Goal: Task Accomplishment & Management: Manage account settings

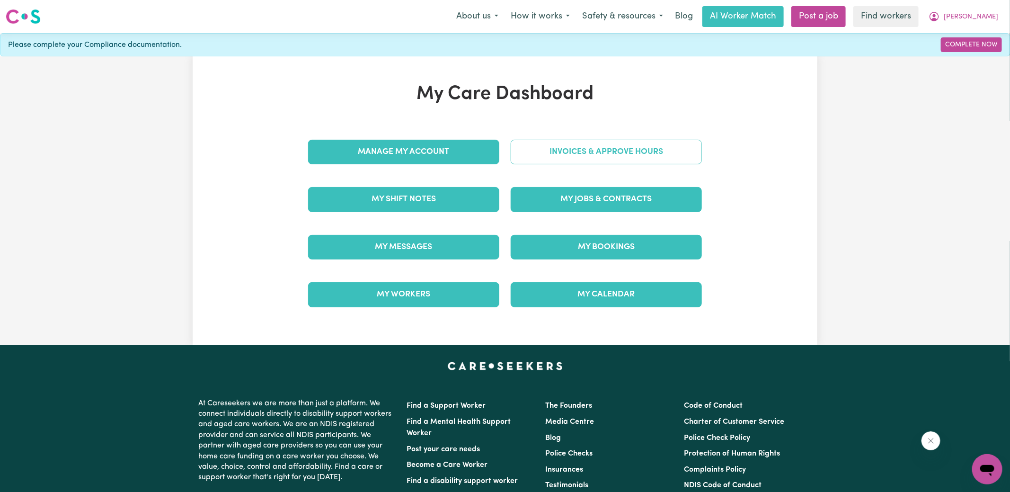
click at [595, 153] on link "Invoices & Approve Hours" at bounding box center [606, 152] width 191 height 25
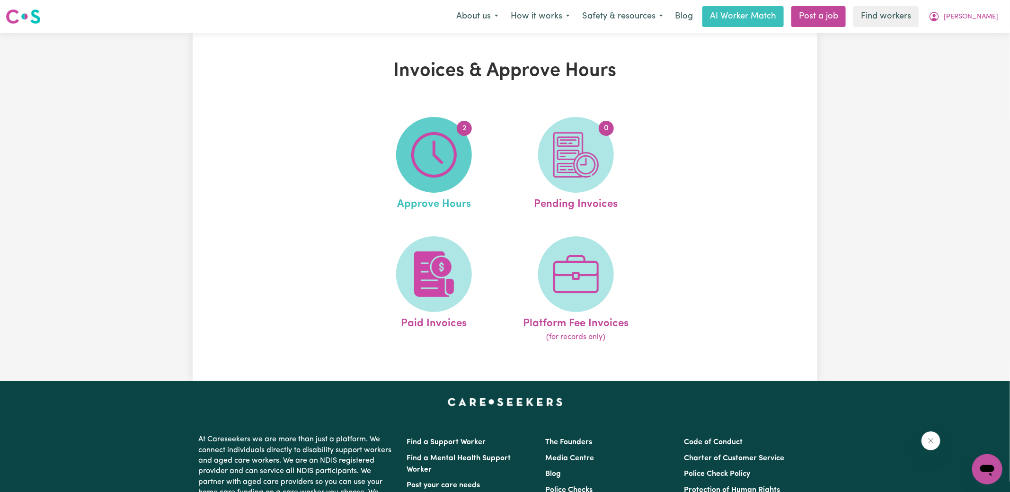
click at [439, 166] on img at bounding box center [433, 154] width 45 height 45
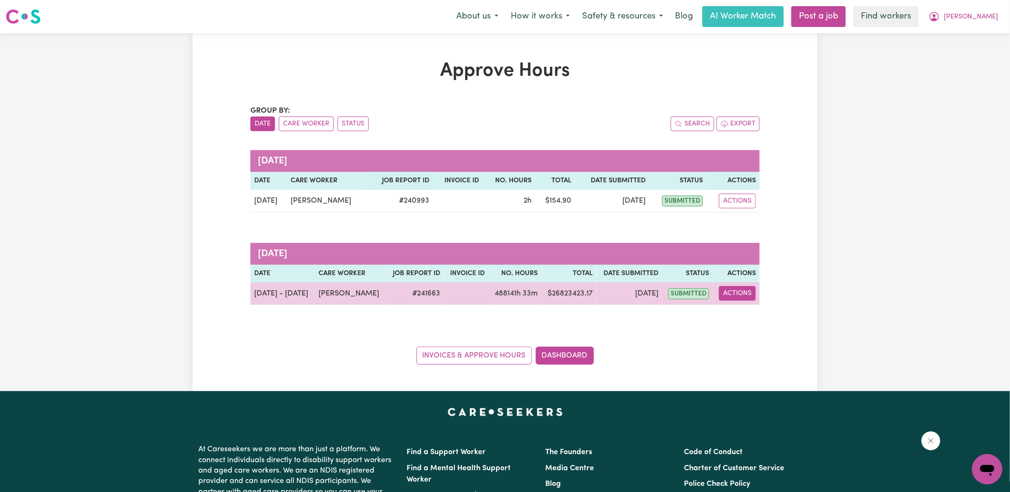
click at [740, 297] on button "Actions" at bounding box center [737, 293] width 37 height 15
click at [765, 311] on link "View Job Report" at bounding box center [761, 314] width 81 height 19
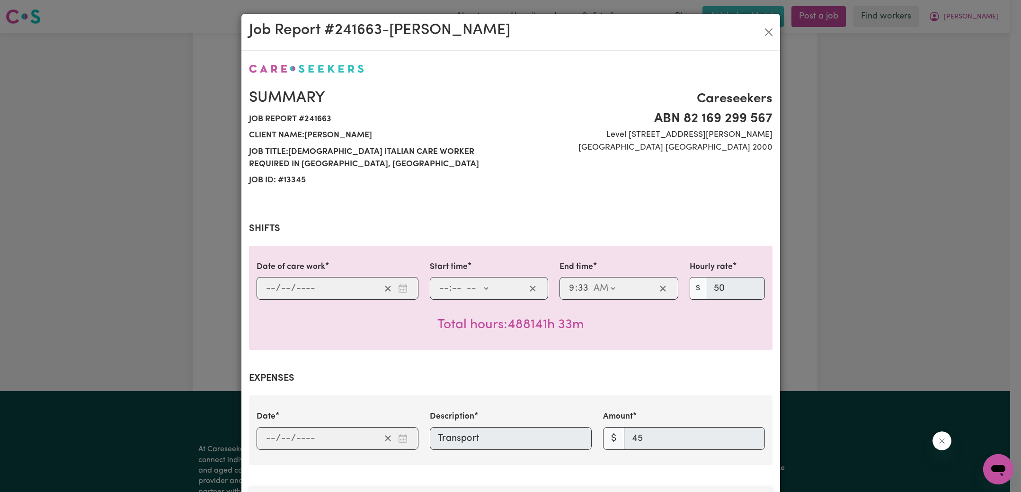
scroll to position [307, 0]
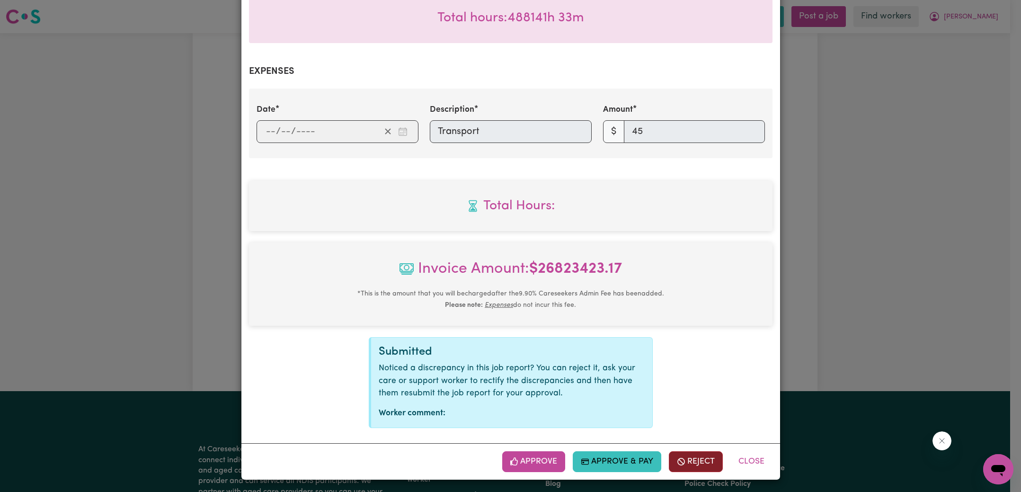
click at [694, 465] on button "Reject" at bounding box center [696, 461] width 54 height 21
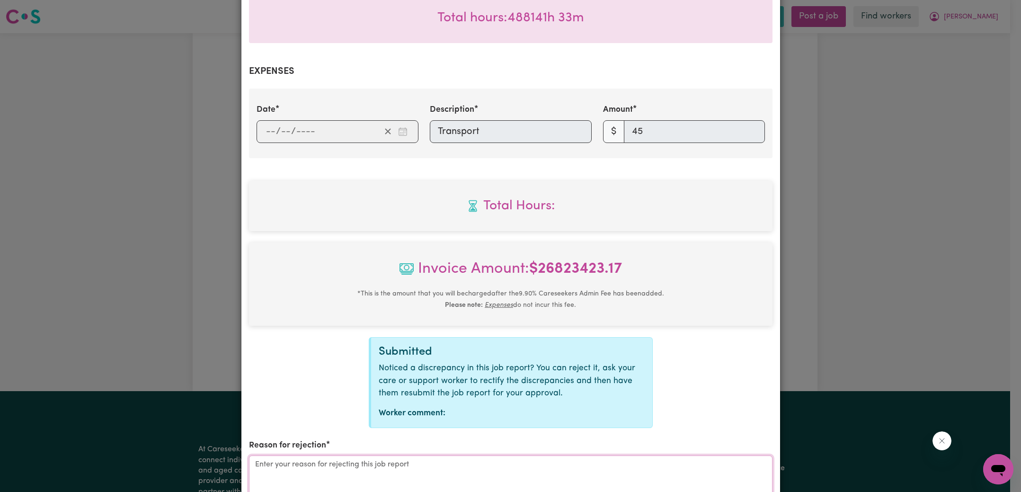
click at [434, 486] on textarea "Reason for rejection" at bounding box center [511, 490] width 524 height 71
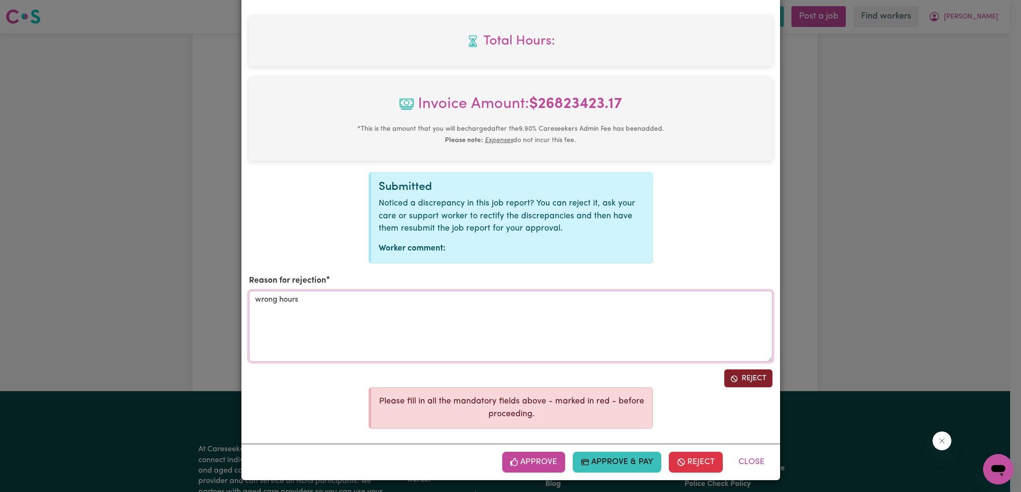
type textarea "wrong hours"
click at [743, 377] on button "Reject" at bounding box center [748, 378] width 48 height 18
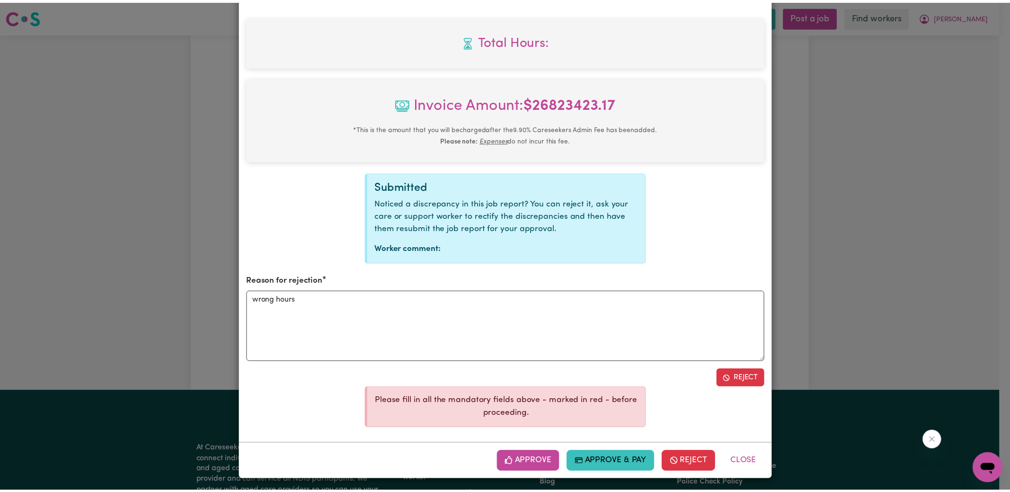
scroll to position [490, 0]
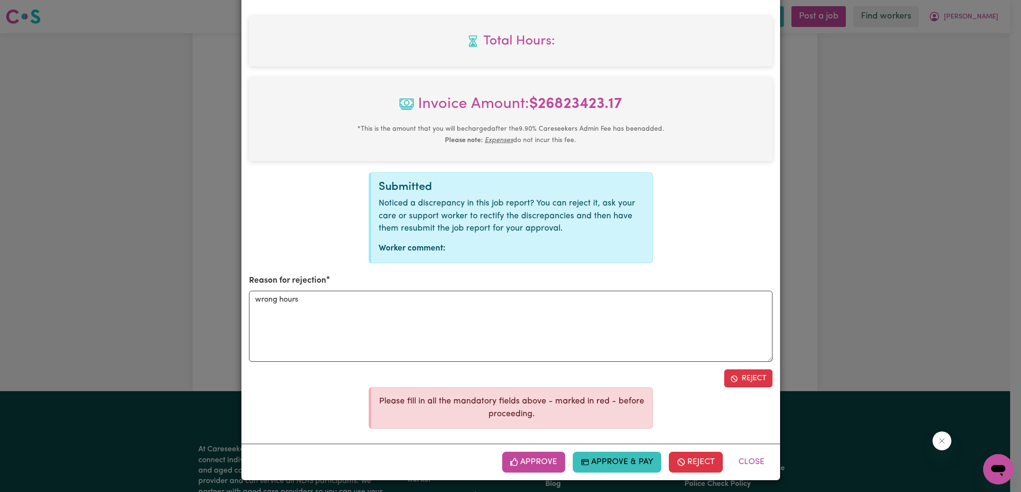
click at [862, 301] on div "Job Report # 241663 - [PERSON_NAME] Summary Job report # 241663 Client name: [G…" at bounding box center [510, 246] width 1021 height 492
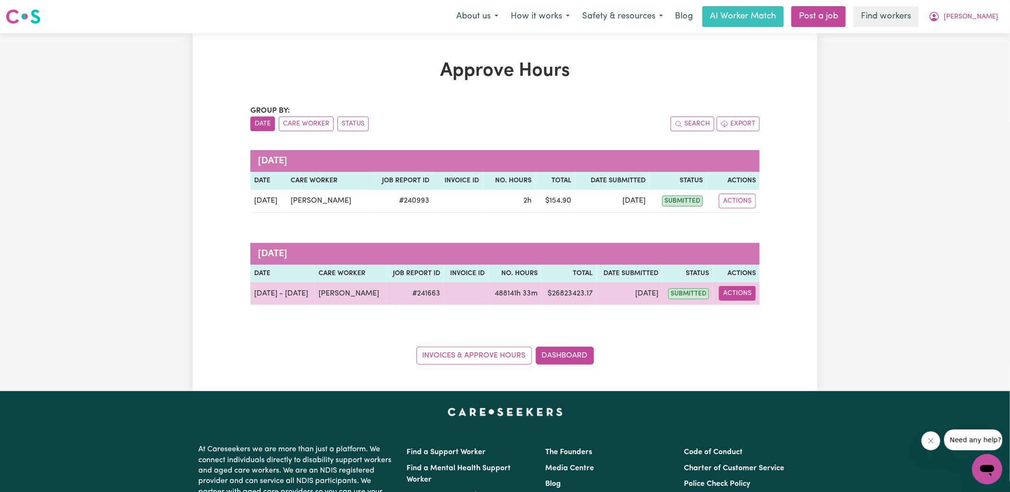
drag, startPoint x: 741, startPoint y: 290, endPoint x: 743, endPoint y: 297, distance: 7.7
click at [741, 290] on button "Actions" at bounding box center [737, 293] width 37 height 15
click at [748, 310] on link "View Job Report" at bounding box center [761, 314] width 81 height 19
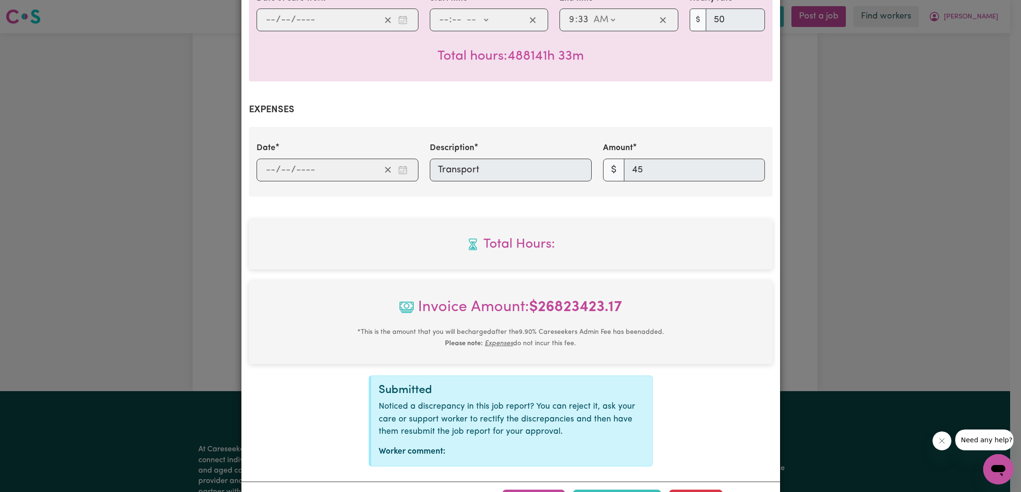
scroll to position [307, 0]
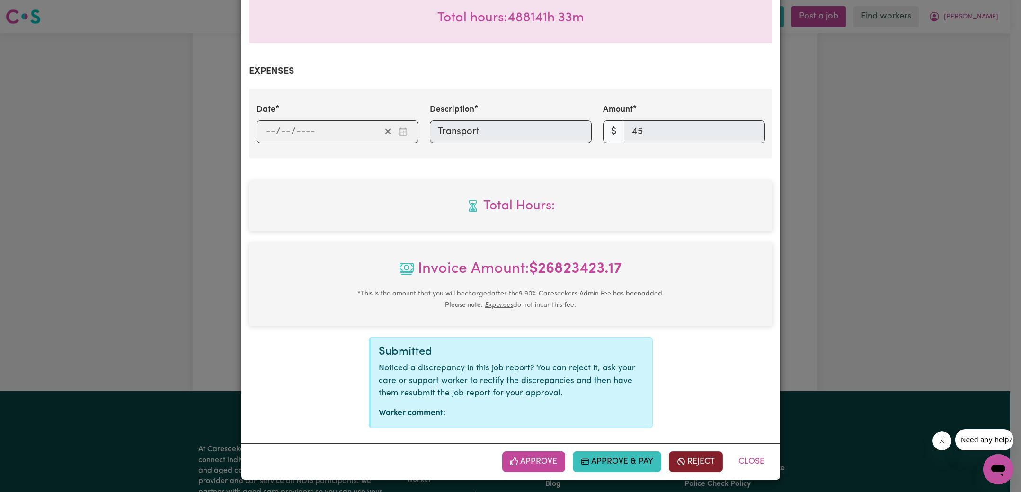
click at [704, 460] on button "Reject" at bounding box center [696, 461] width 54 height 21
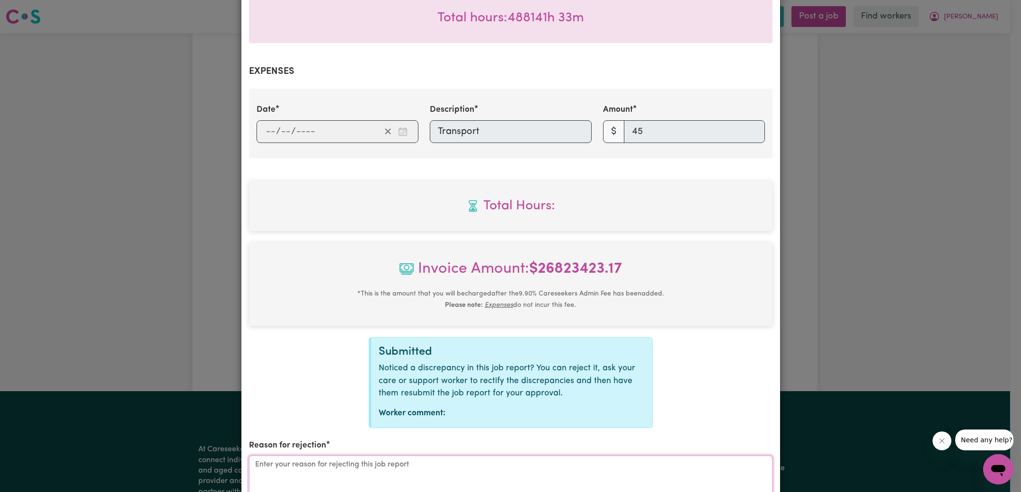
click at [411, 473] on textarea "Reason for rejection" at bounding box center [511, 490] width 524 height 71
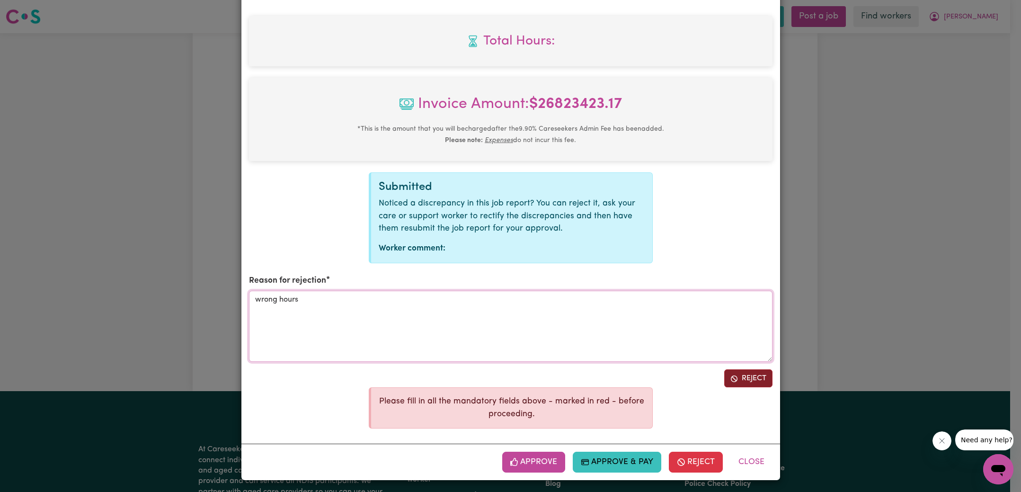
type textarea "wrong hours"
click at [733, 380] on button "Reject" at bounding box center [748, 378] width 48 height 18
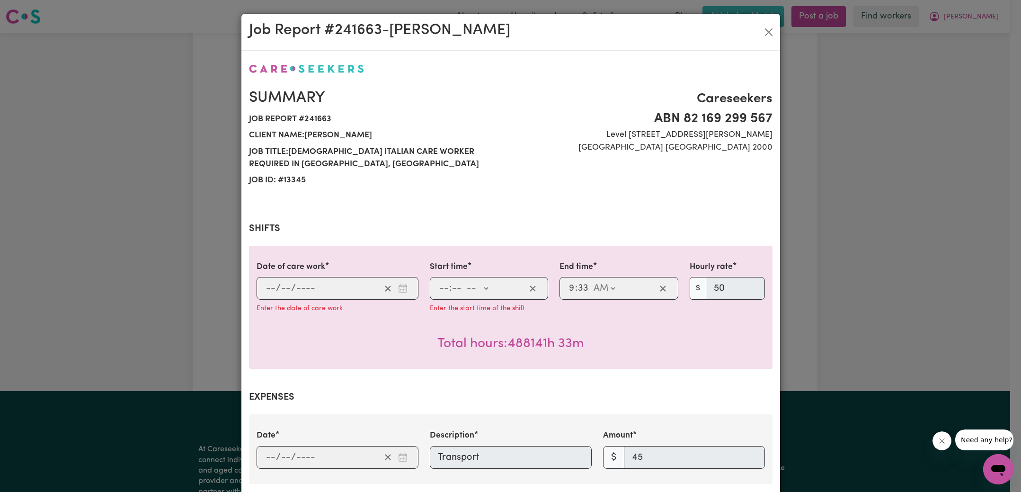
click at [498, 294] on div ": -- AM PM" at bounding box center [482, 288] width 88 height 14
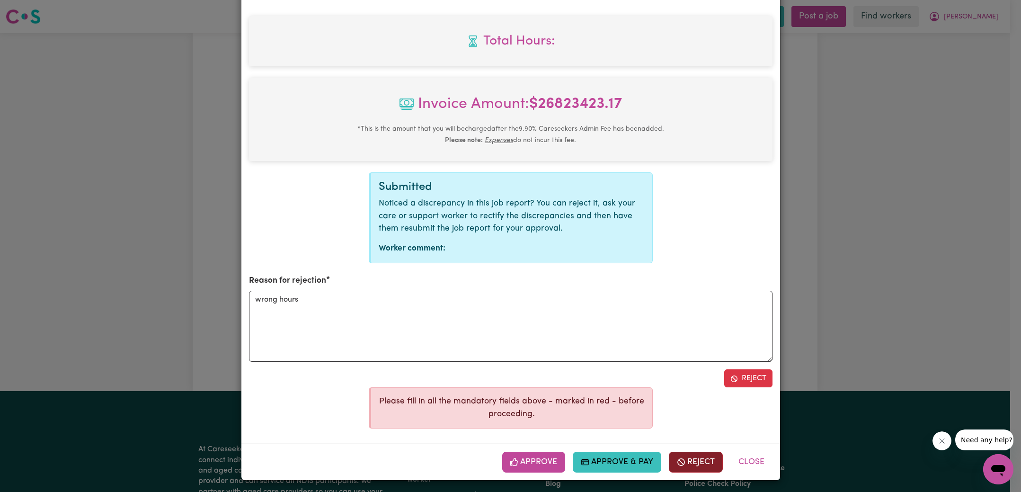
click at [700, 458] on button "Reject" at bounding box center [696, 462] width 54 height 21
click at [921, 267] on div "Job Report # 241663 - [PERSON_NAME] Summary Job report # 241663 Client name: [G…" at bounding box center [510, 246] width 1021 height 492
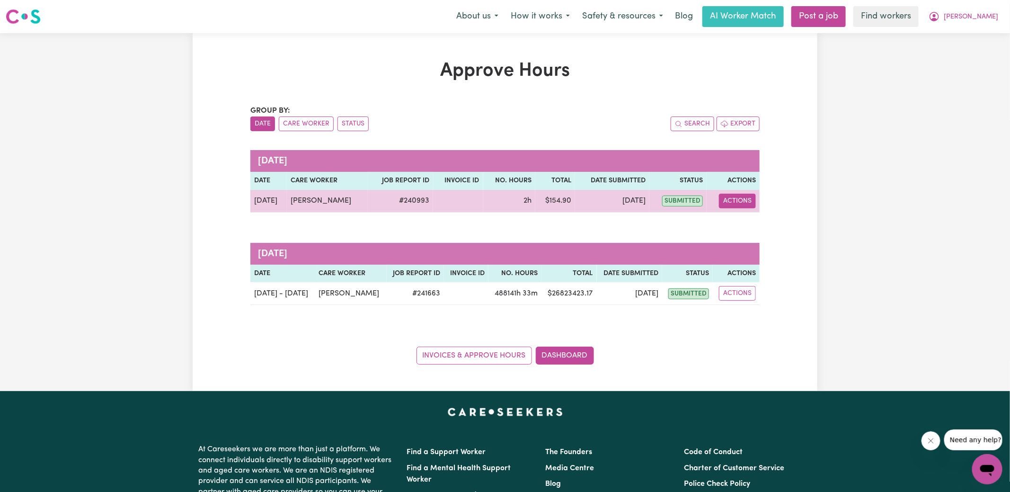
click at [738, 196] on button "Actions" at bounding box center [737, 201] width 37 height 15
click at [754, 224] on link "View Job Report" at bounding box center [760, 222] width 81 height 19
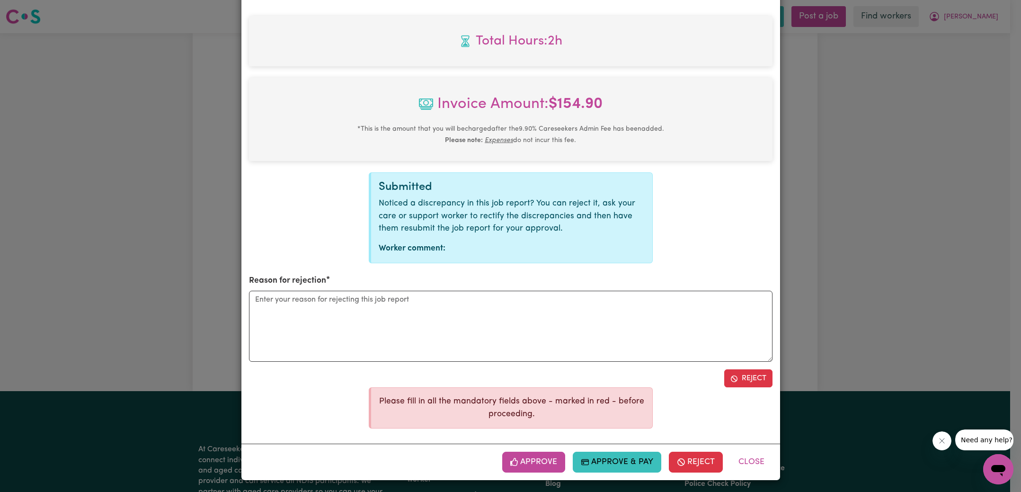
scroll to position [0, 0]
click at [542, 461] on button "Approve" at bounding box center [533, 462] width 63 height 21
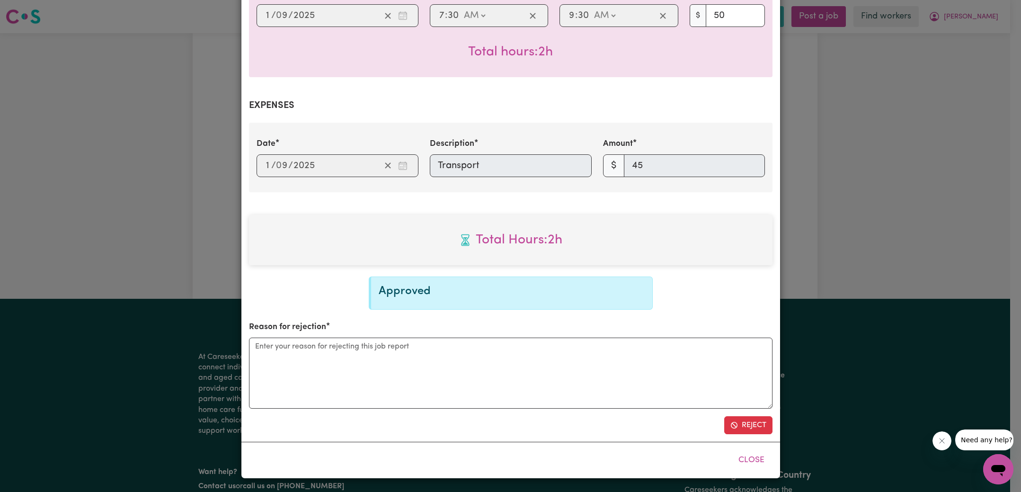
scroll to position [271, 0]
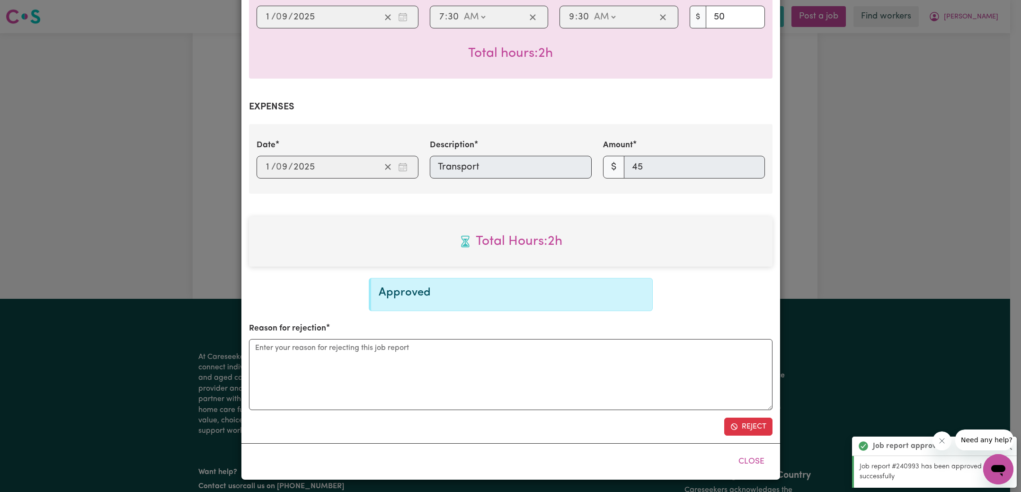
click at [881, 208] on div "Job Report # 240993 - [PERSON_NAME] Summary Job report # 240993 Client name: [G…" at bounding box center [510, 246] width 1021 height 492
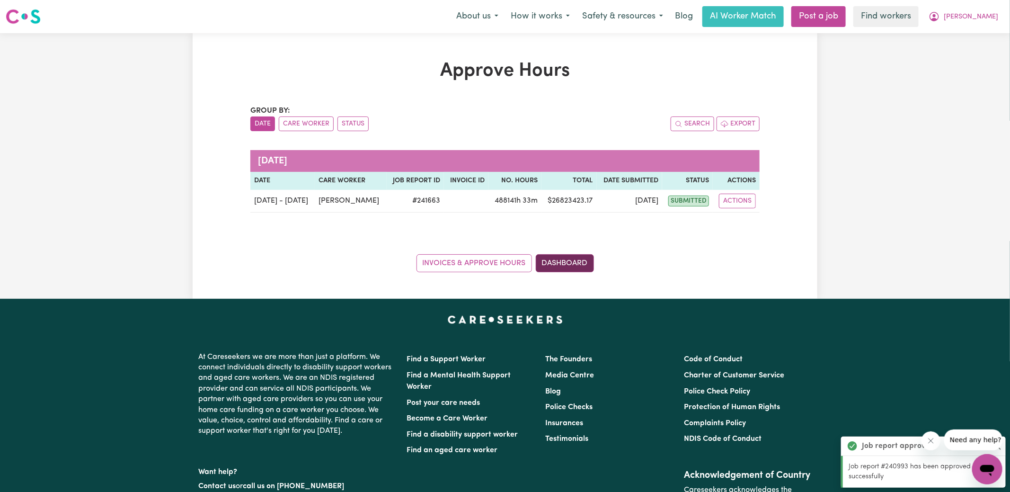
click at [574, 263] on link "Dashboard" at bounding box center [565, 263] width 58 height 18
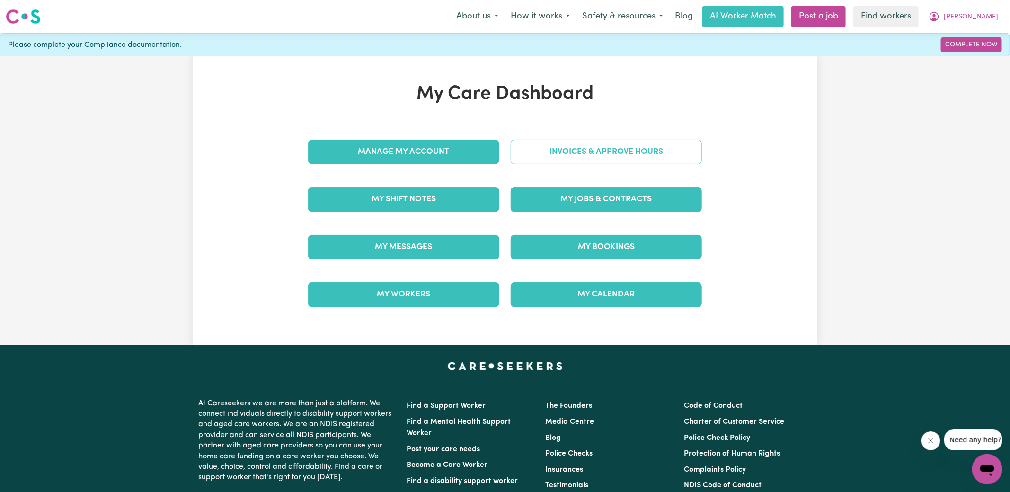
click at [577, 134] on div "Invoices & Approve Hours" at bounding box center [606, 151] width 203 height 47
click at [585, 151] on link "Invoices & Approve Hours" at bounding box center [606, 152] width 191 height 25
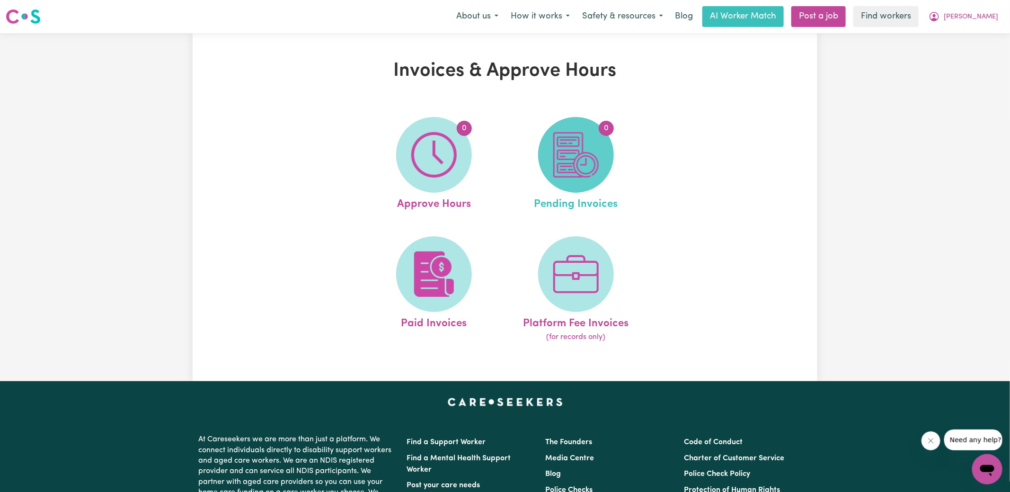
click at [589, 167] on img at bounding box center [575, 154] width 45 height 45
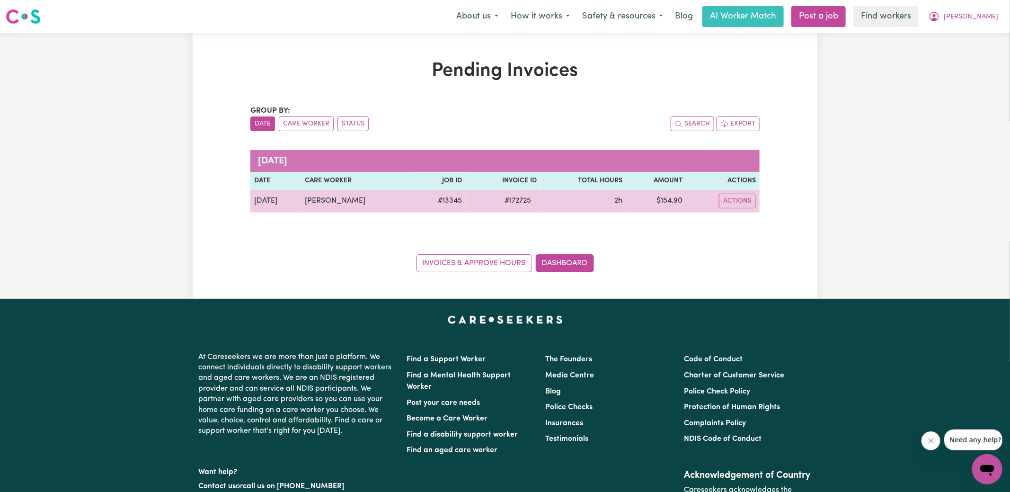
click at [525, 200] on span "# 172725" at bounding box center [518, 200] width 38 height 11
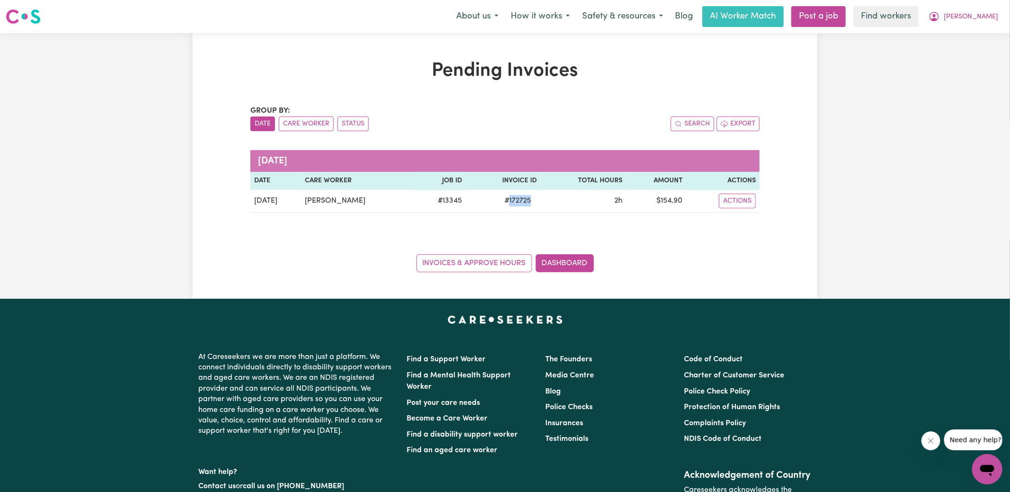
copy span "172725"
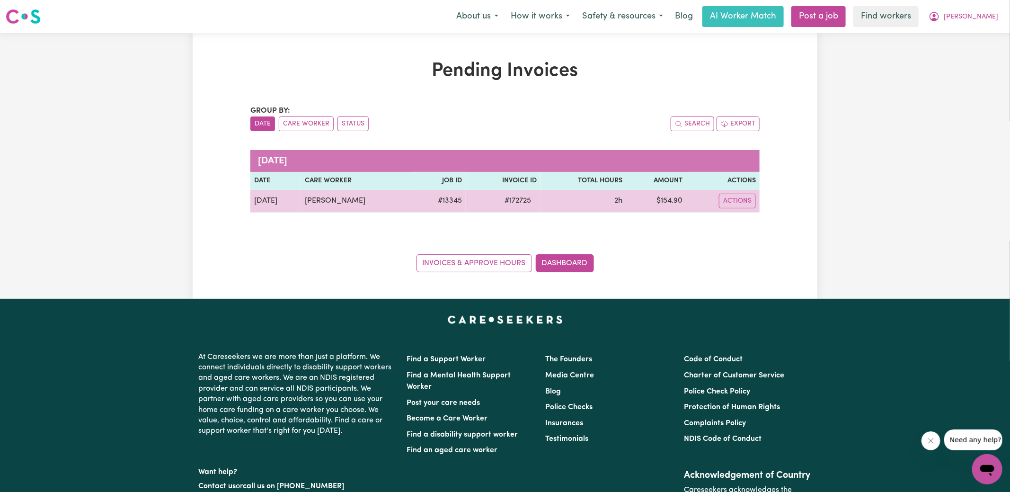
click at [675, 198] on td "$ 154.90" at bounding box center [656, 201] width 60 height 23
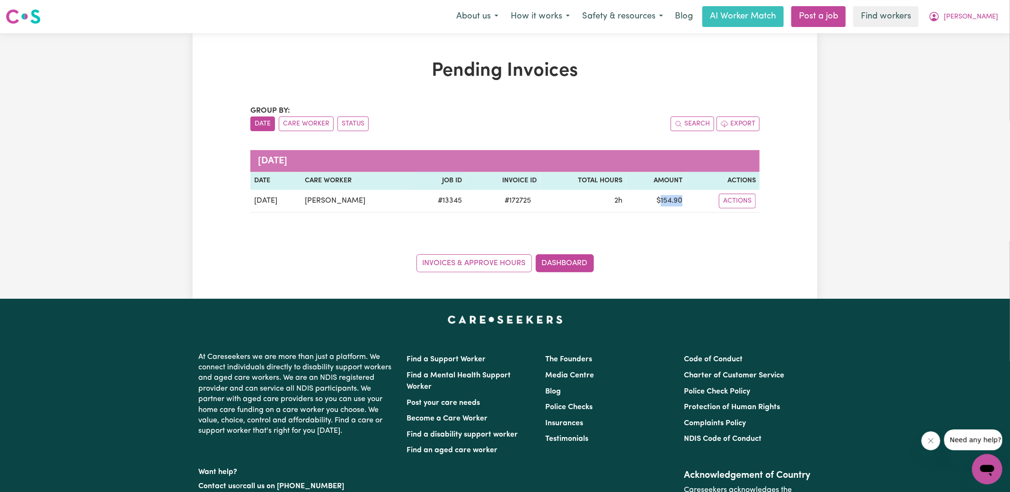
copy td "154.90"
click at [940, 17] on icon "My Account" at bounding box center [934, 16] width 11 height 11
click at [591, 261] on link "Dashboard" at bounding box center [565, 263] width 58 height 18
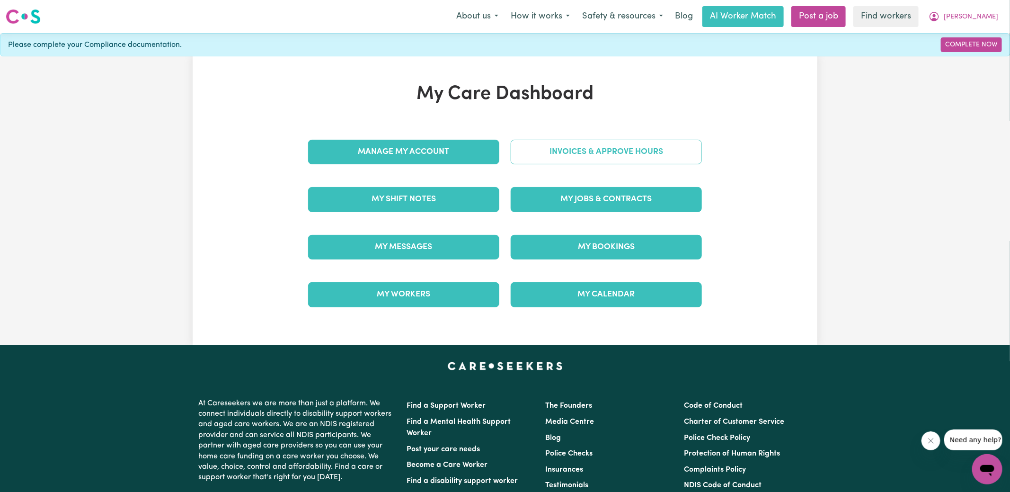
click at [530, 142] on link "Invoices & Approve Hours" at bounding box center [606, 152] width 191 height 25
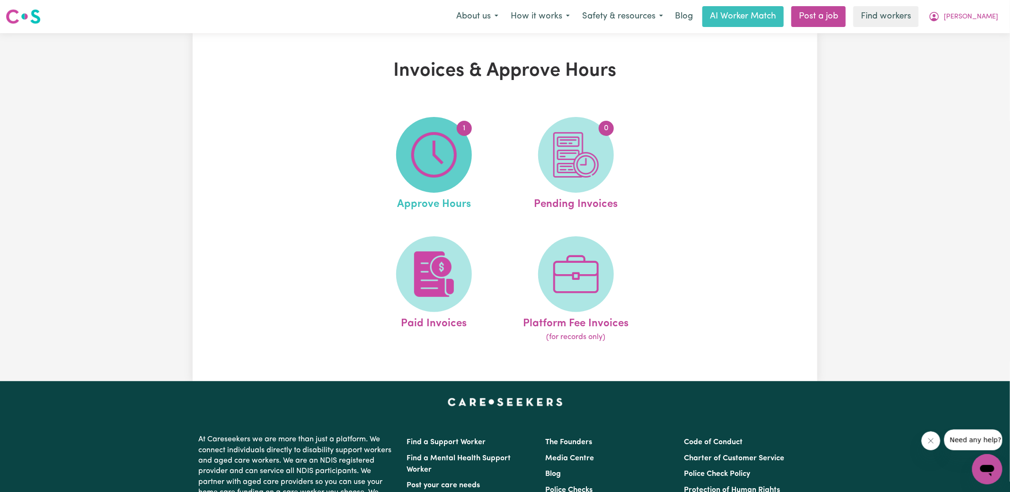
click at [410, 168] on span "1" at bounding box center [434, 155] width 76 height 76
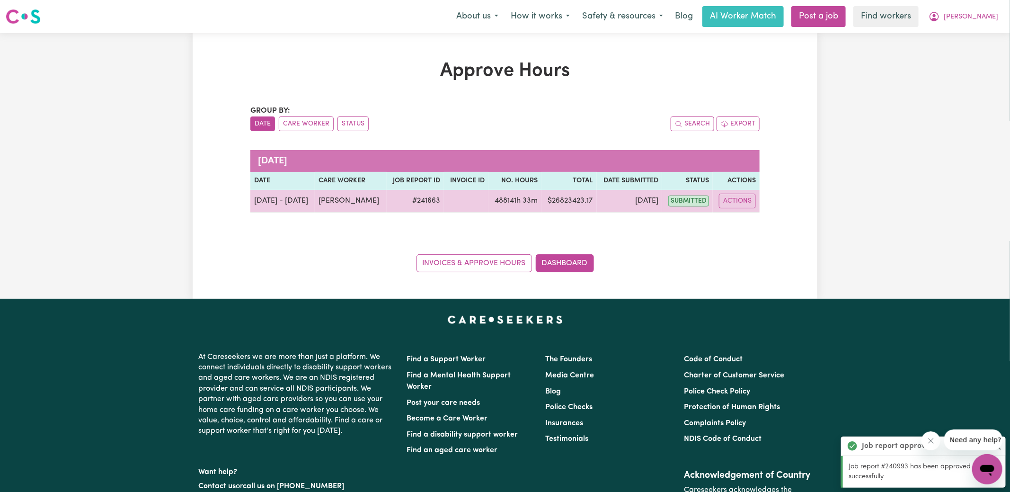
click at [730, 192] on td "Actions" at bounding box center [736, 201] width 47 height 23
click at [746, 206] on button "Actions" at bounding box center [737, 201] width 37 height 15
click at [767, 223] on link "View Job Report" at bounding box center [761, 222] width 81 height 19
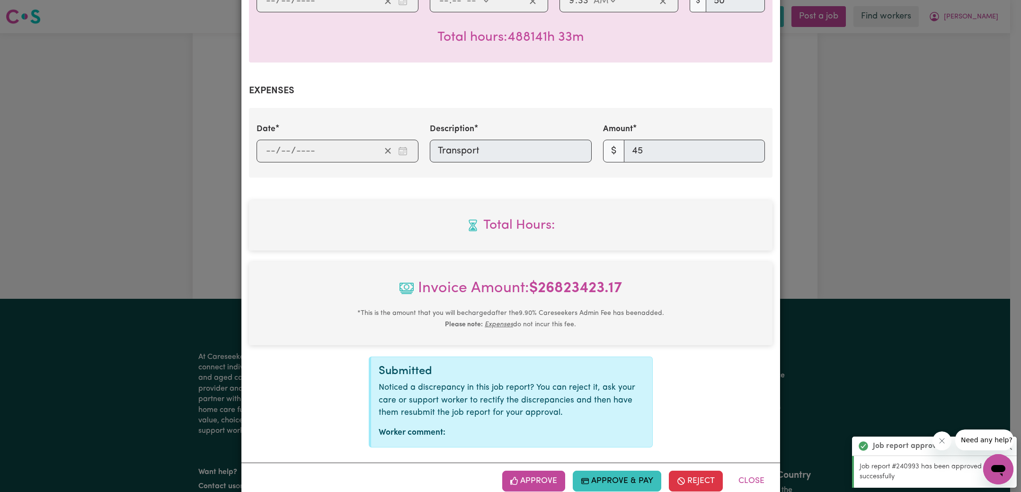
scroll to position [307, 0]
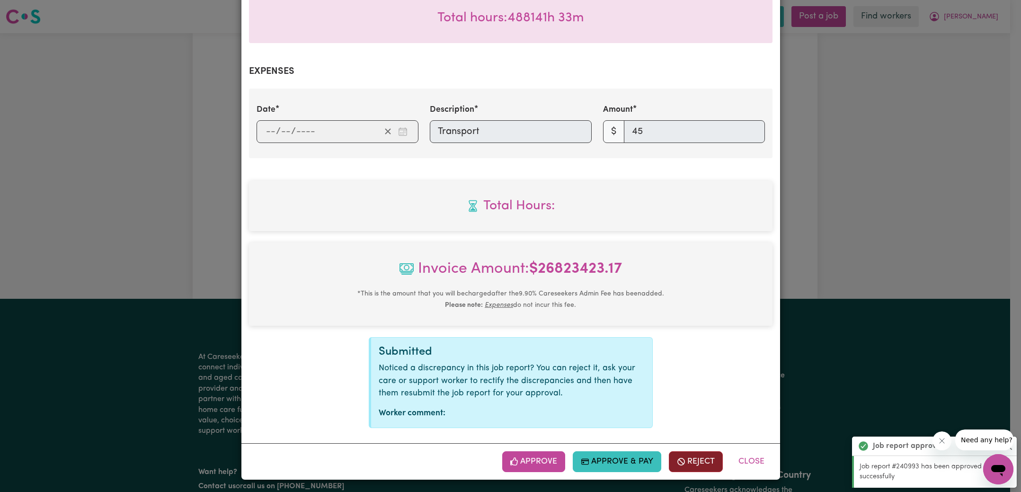
click at [690, 463] on button "Reject" at bounding box center [696, 461] width 54 height 21
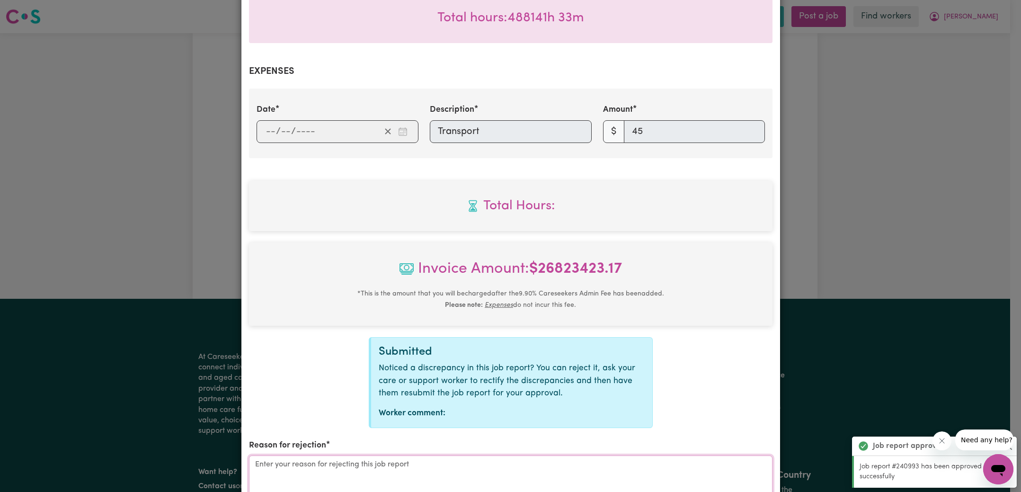
click at [429, 463] on textarea "Reason for rejection" at bounding box center [511, 490] width 524 height 71
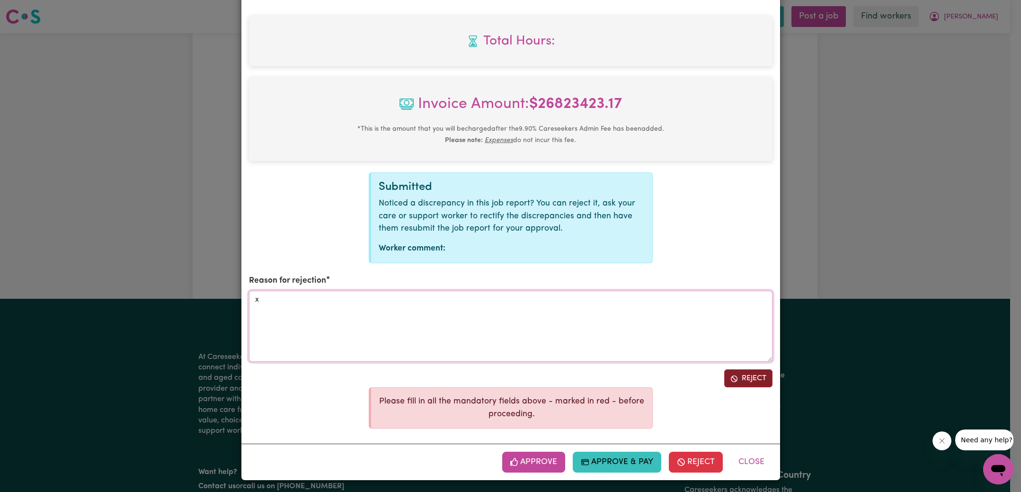
type textarea "x"
click at [740, 377] on button "Reject" at bounding box center [748, 378] width 48 height 18
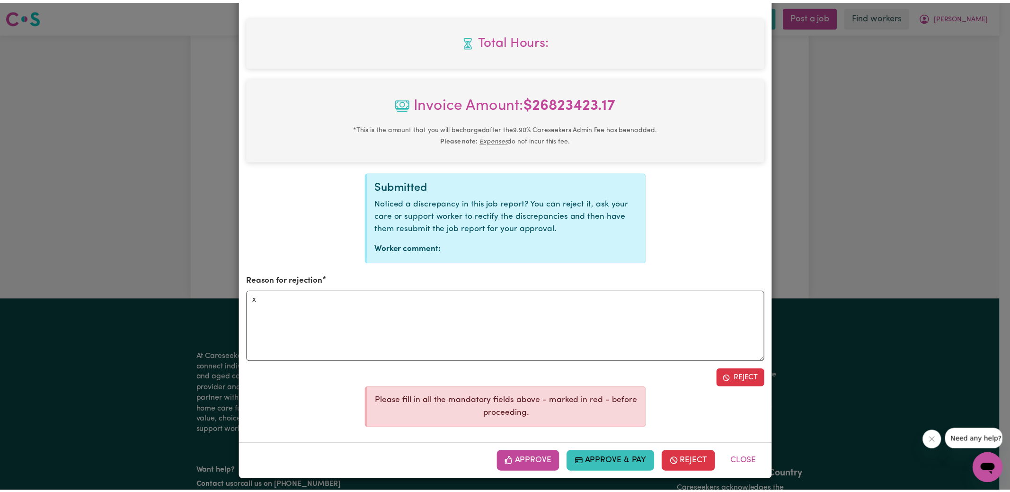
scroll to position [490, 0]
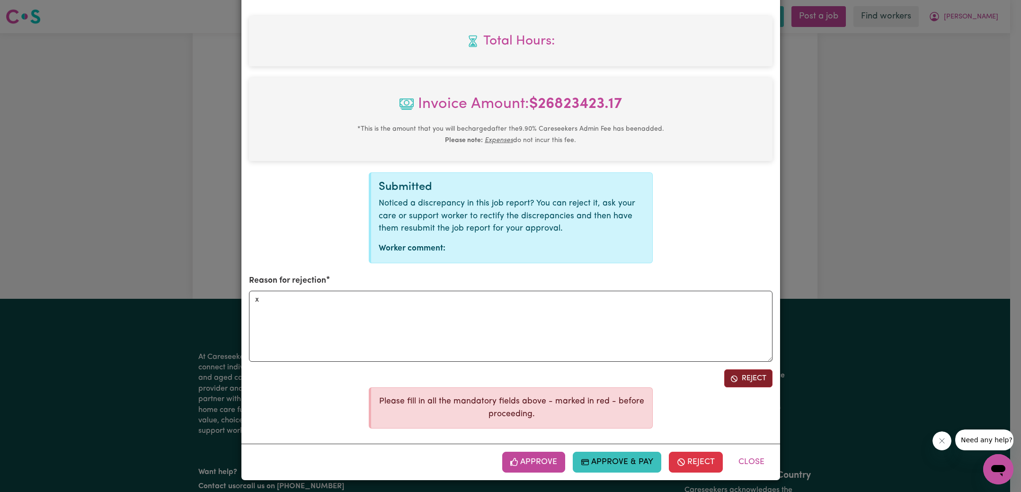
click at [743, 379] on button "Reject" at bounding box center [748, 378] width 48 height 18
click at [744, 379] on button "Reject" at bounding box center [748, 378] width 48 height 18
click at [745, 378] on button "Reject" at bounding box center [748, 378] width 48 height 18
click at [699, 464] on button "Reject" at bounding box center [696, 462] width 54 height 21
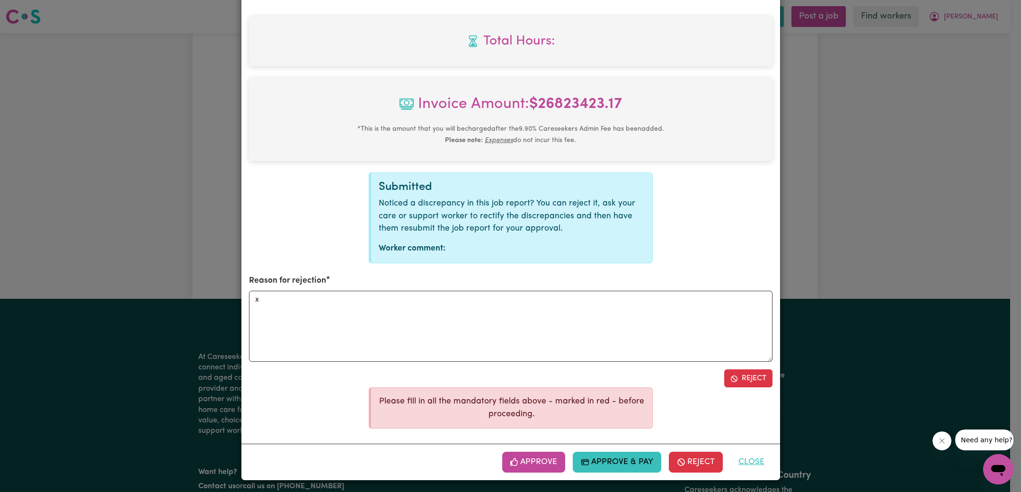
click at [754, 466] on button "Close" at bounding box center [751, 462] width 42 height 21
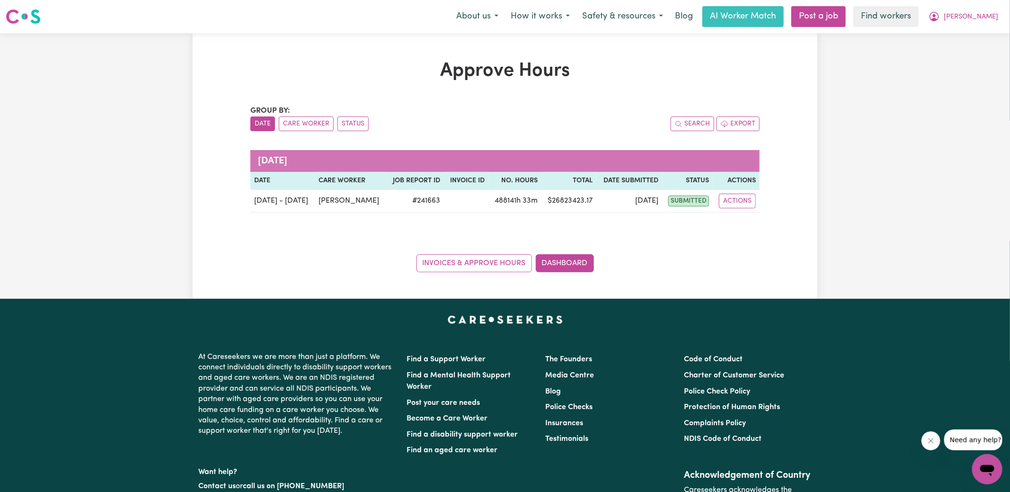
drag, startPoint x: 839, startPoint y: 278, endPoint x: 686, endPoint y: 155, distance: 196.3
click at [839, 278] on div "Approve Hours Group by: Date Care Worker Status Search Export [DATE] Date Care …" at bounding box center [505, 166] width 1010 height 266
click at [970, 15] on button "[PERSON_NAME]" at bounding box center [964, 17] width 82 height 20
click at [960, 56] on link "Logout" at bounding box center [966, 54] width 75 height 18
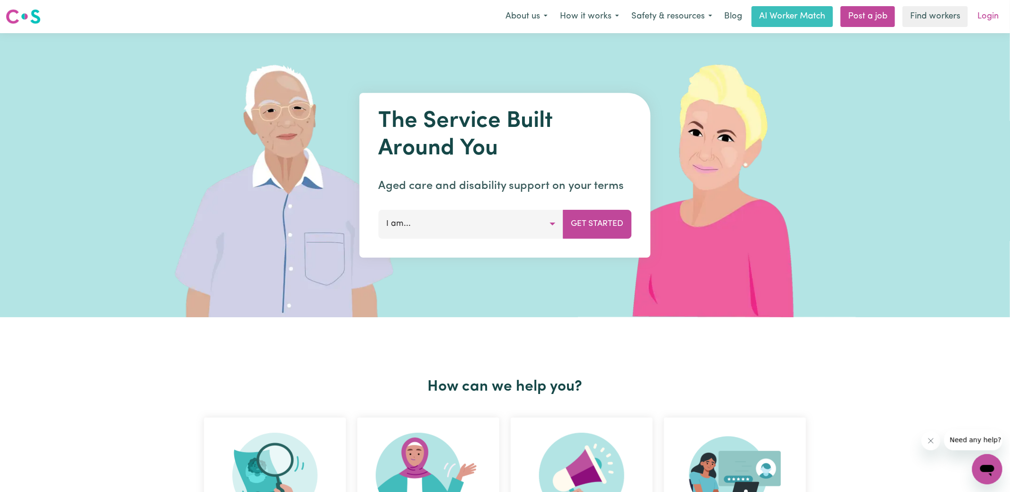
click at [987, 21] on link "Login" at bounding box center [988, 16] width 33 height 21
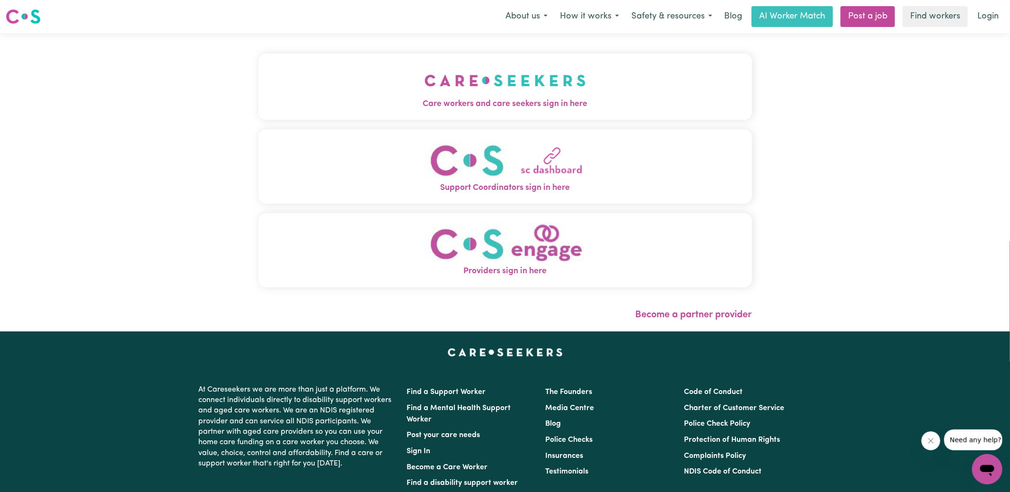
click at [545, 103] on span "Care workers and care seekers sign in here" at bounding box center [505, 104] width 494 height 12
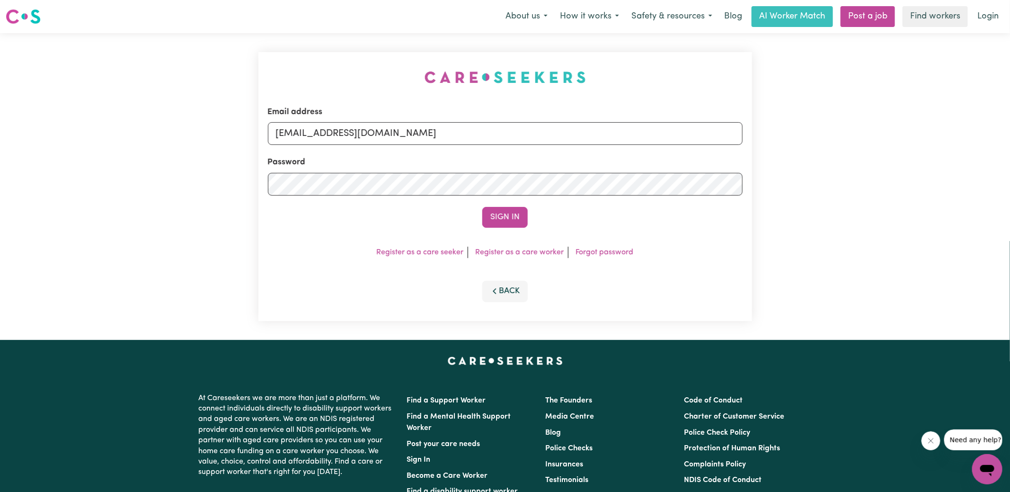
click at [418, 71] on div "Email address [EMAIL_ADDRESS][DOMAIN_NAME] Password Sign In Register as a care …" at bounding box center [505, 186] width 494 height 269
drag, startPoint x: 327, startPoint y: 136, endPoint x: 918, endPoint y: 163, distance: 592.4
click at [918, 164] on div "Email address [EMAIL_ADDRESS][DOMAIN_NAME] Password Sign In Register as a care …" at bounding box center [505, 186] width 1010 height 307
type input "[EMAIL_ADDRESS][DOMAIN_NAME]"
click at [482, 207] on button "Sign In" at bounding box center [504, 217] width 45 height 21
